Goal: Task Accomplishment & Management: Manage account settings

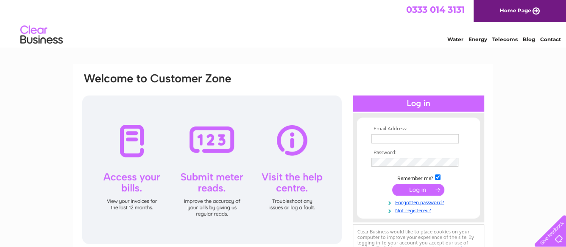
type input "Andrew.McMullan@kelvinside.co.uk"
click at [416, 190] on input "submit" at bounding box center [418, 190] width 52 height 12
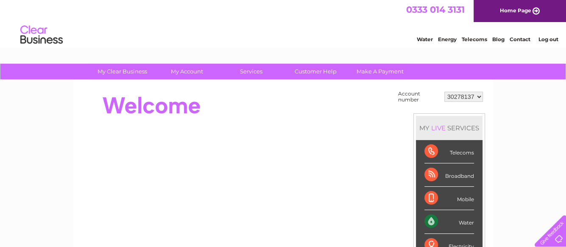
click at [428, 219] on div "Water" at bounding box center [450, 221] width 50 height 23
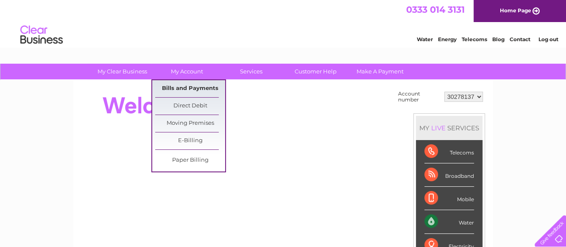
click at [178, 88] on link "Bills and Payments" at bounding box center [190, 88] width 70 height 17
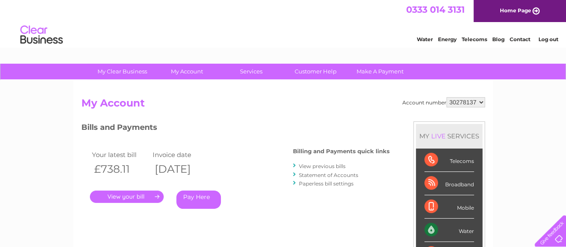
click at [128, 193] on link "." at bounding box center [127, 196] width 74 height 12
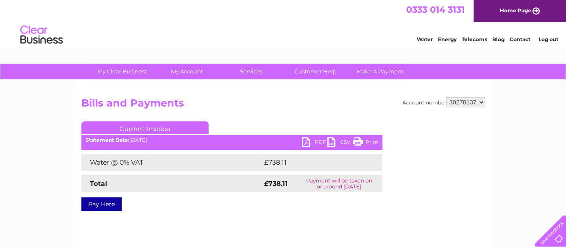
click at [306, 142] on link "PDF" at bounding box center [314, 143] width 25 height 12
